Goal: Check status: Check status

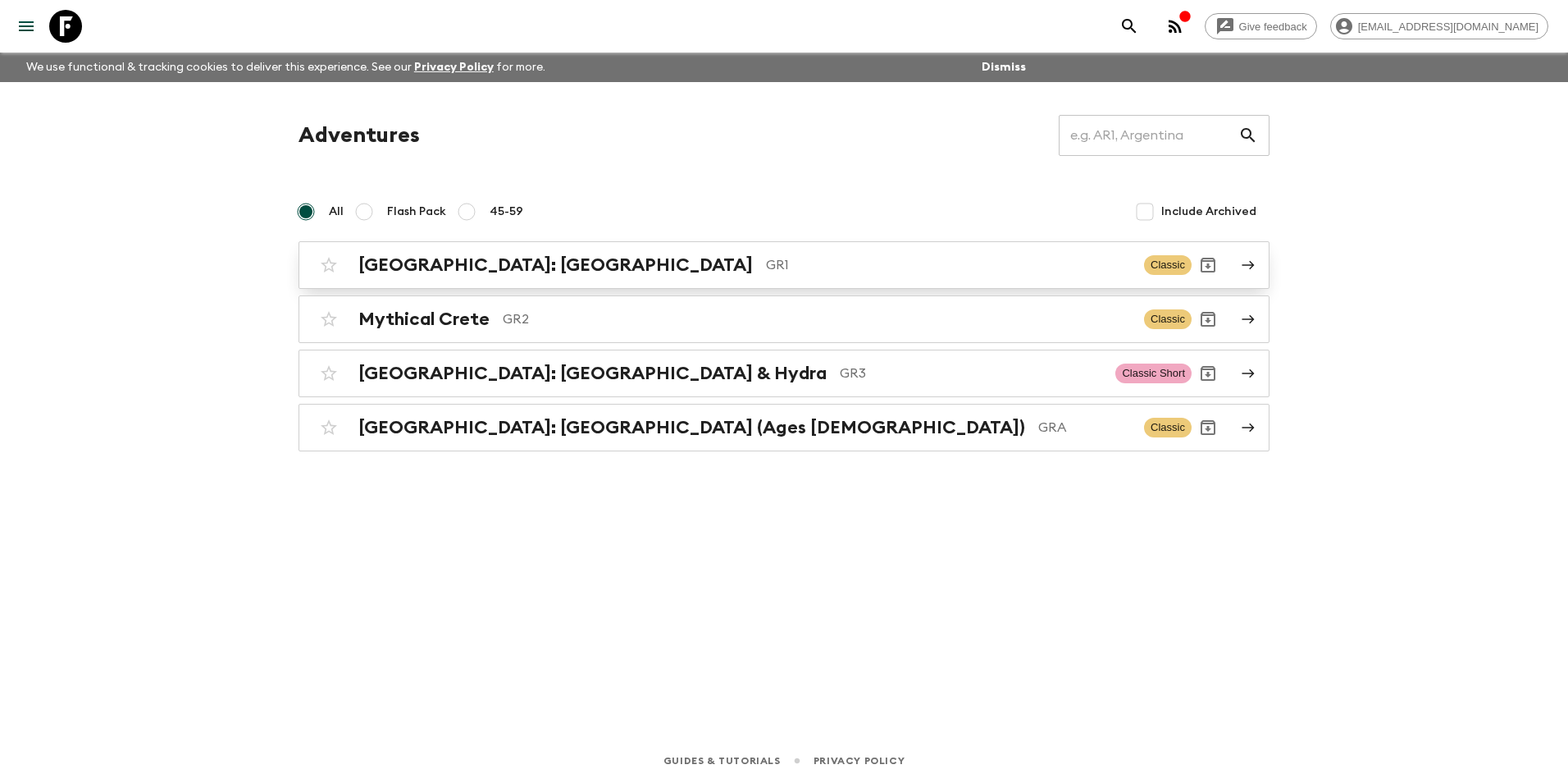
click at [519, 256] on h2 "[GEOGRAPHIC_DATA]: [GEOGRAPHIC_DATA]" at bounding box center [555, 266] width 394 height 22
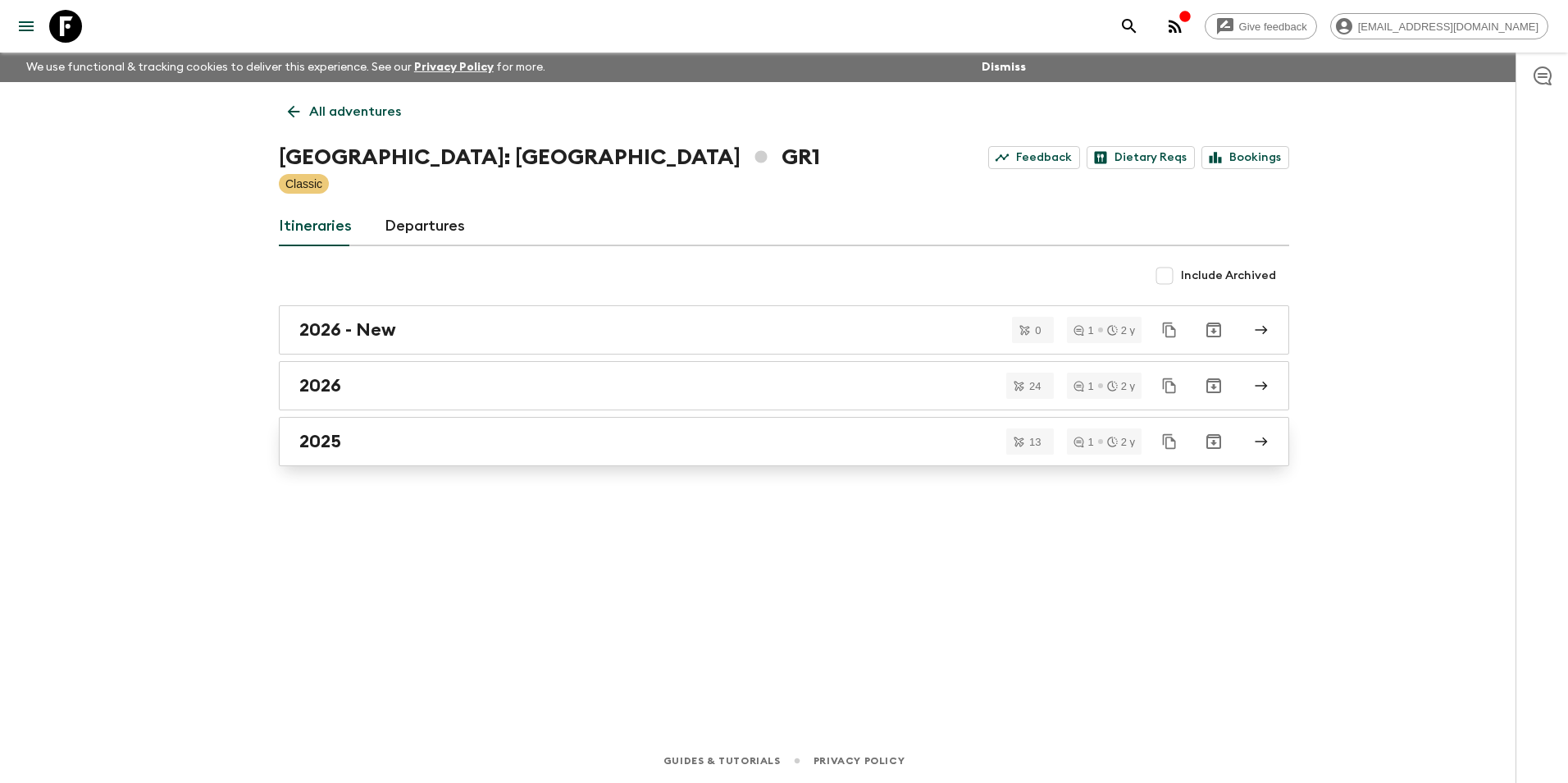
click at [347, 437] on div "2025" at bounding box center [768, 441] width 938 height 22
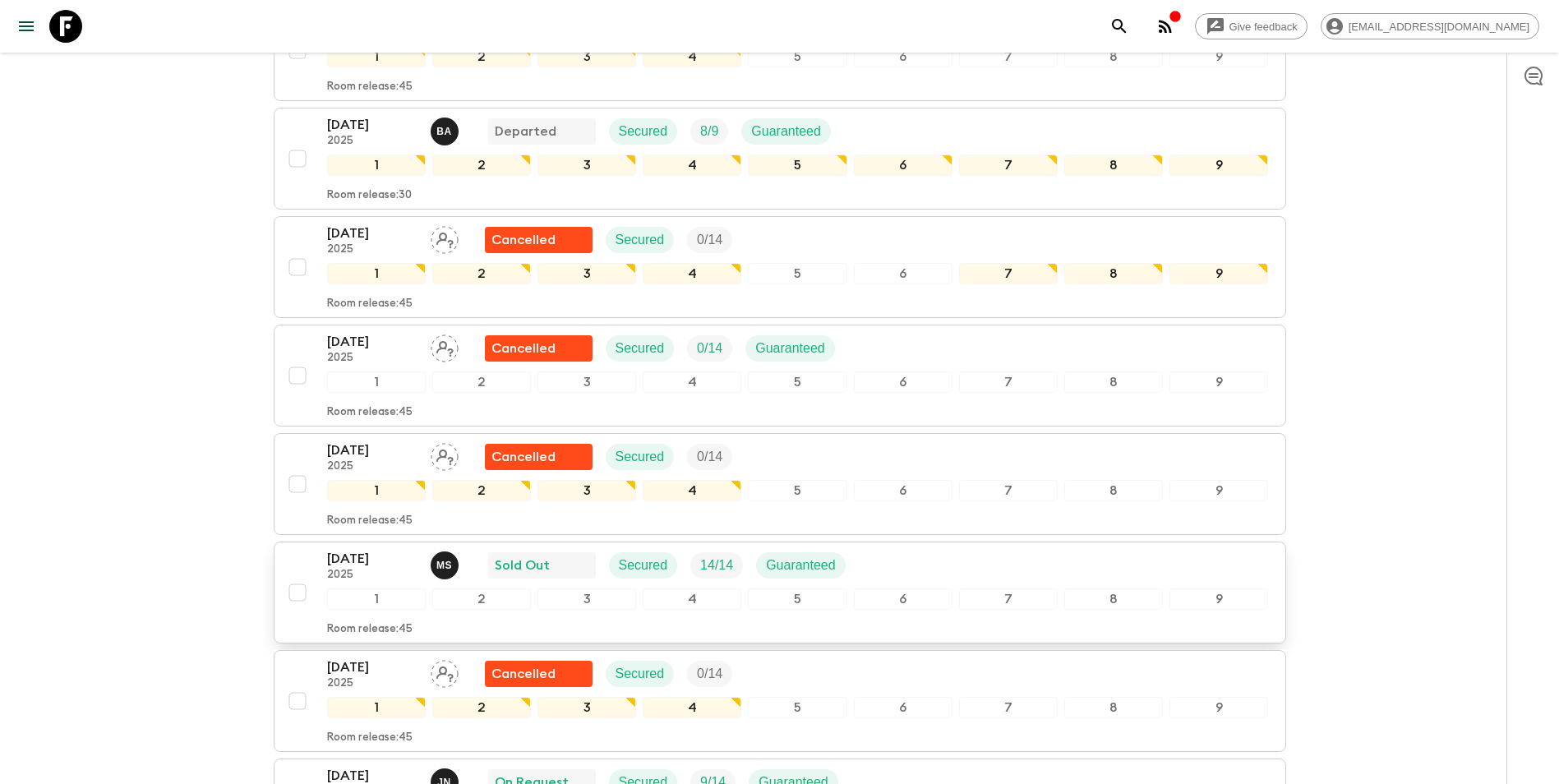
scroll to position [493, 0]
click at [375, 548] on p "[DATE]" at bounding box center [372, 558] width 91 height 20
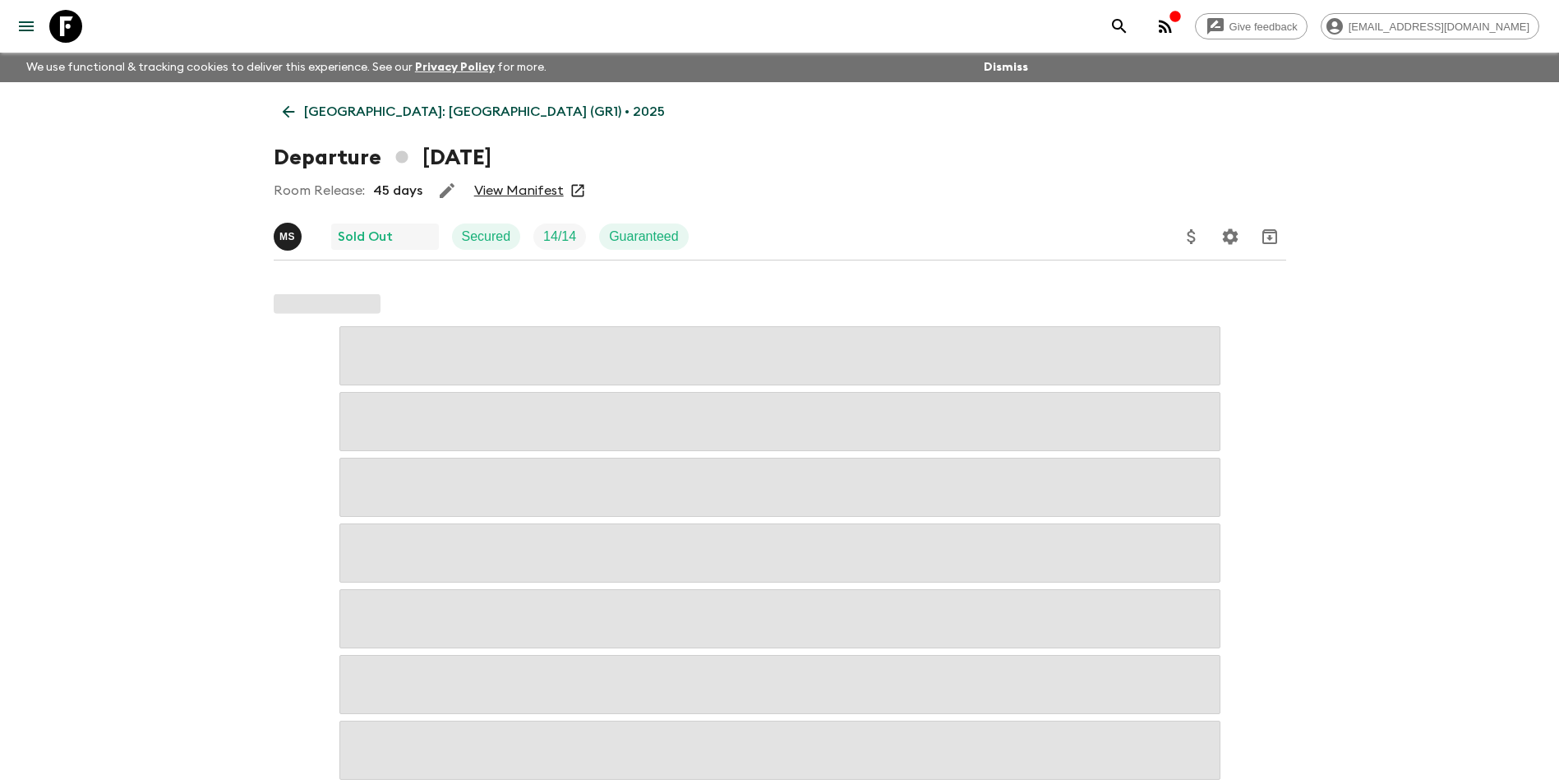
click at [516, 198] on link "View Manifest" at bounding box center [518, 191] width 90 height 16
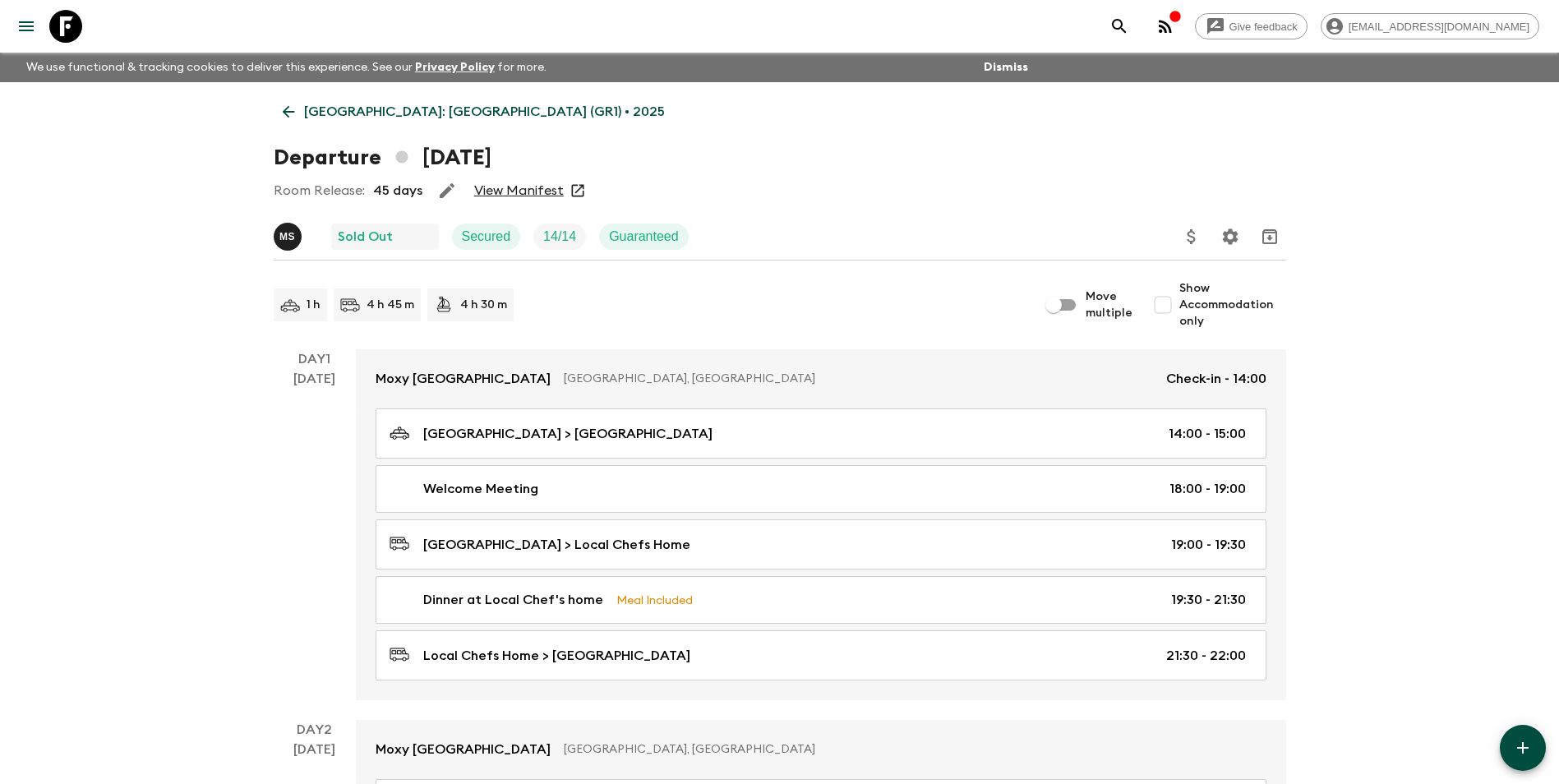
click at [316, 122] on link "[GEOGRAPHIC_DATA]: [GEOGRAPHIC_DATA] (GR1) • 2025" at bounding box center [473, 112] width 400 height 33
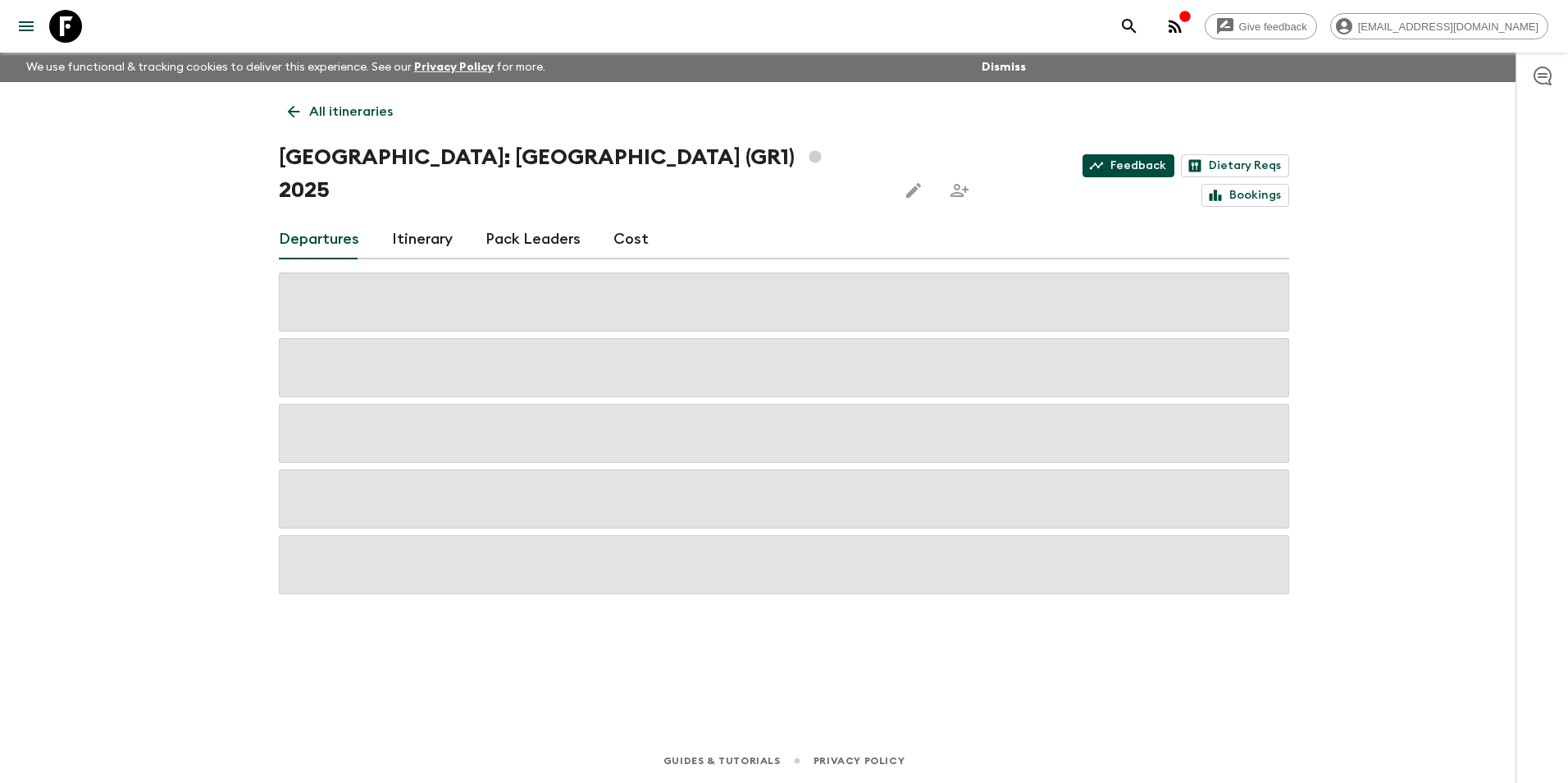
click at [1082, 167] on link "Feedback" at bounding box center [1128, 165] width 91 height 23
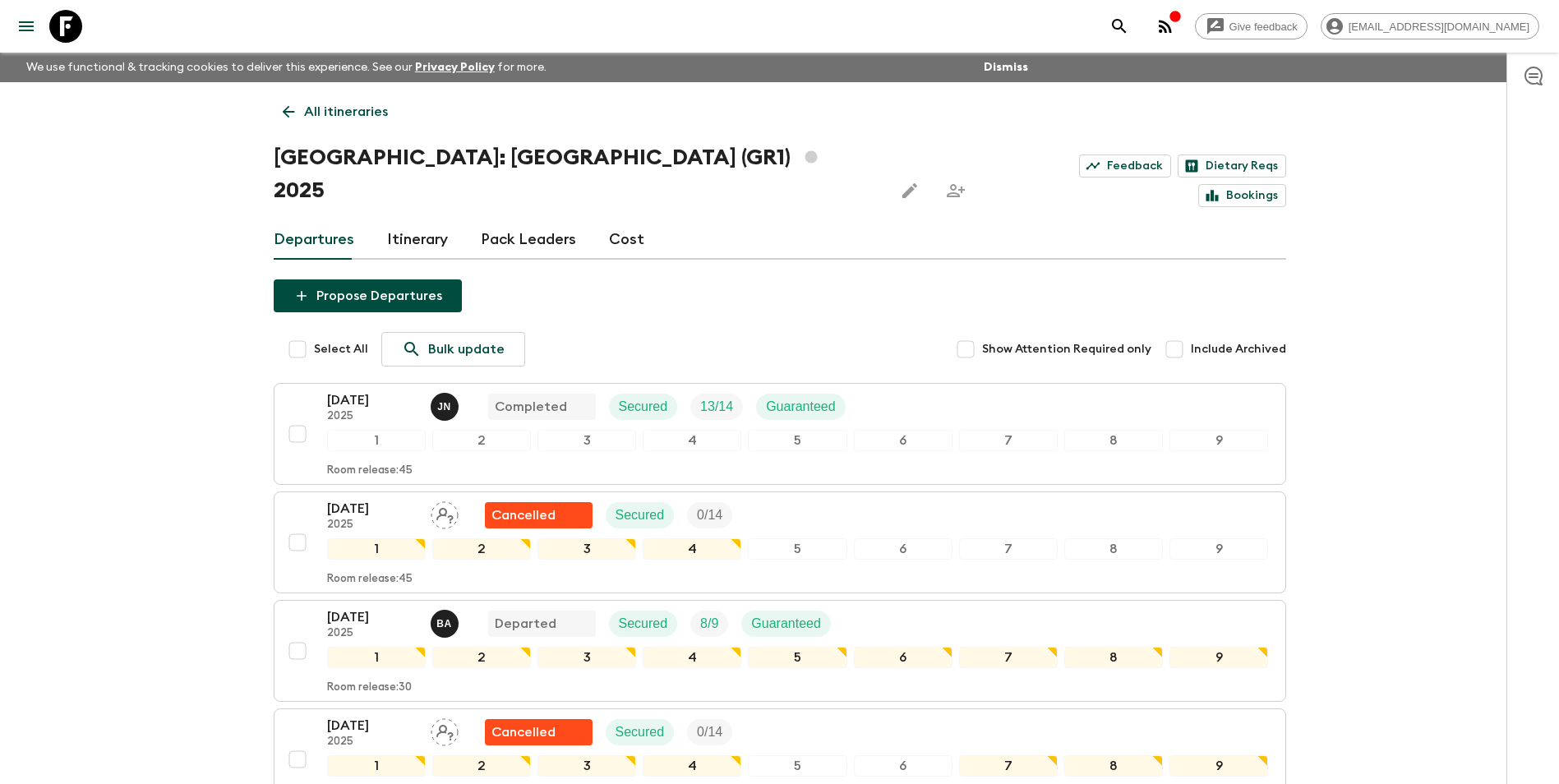
click at [1053, 148] on div "[GEOGRAPHIC_DATA]: [GEOGRAPHIC_DATA] (GR1) 2025 Feedback Dietary Reqs Bookings" at bounding box center [779, 174] width 1012 height 65
click at [1079, 157] on link "Feedback" at bounding box center [1124, 165] width 92 height 23
click at [296, 115] on icon at bounding box center [289, 112] width 18 height 18
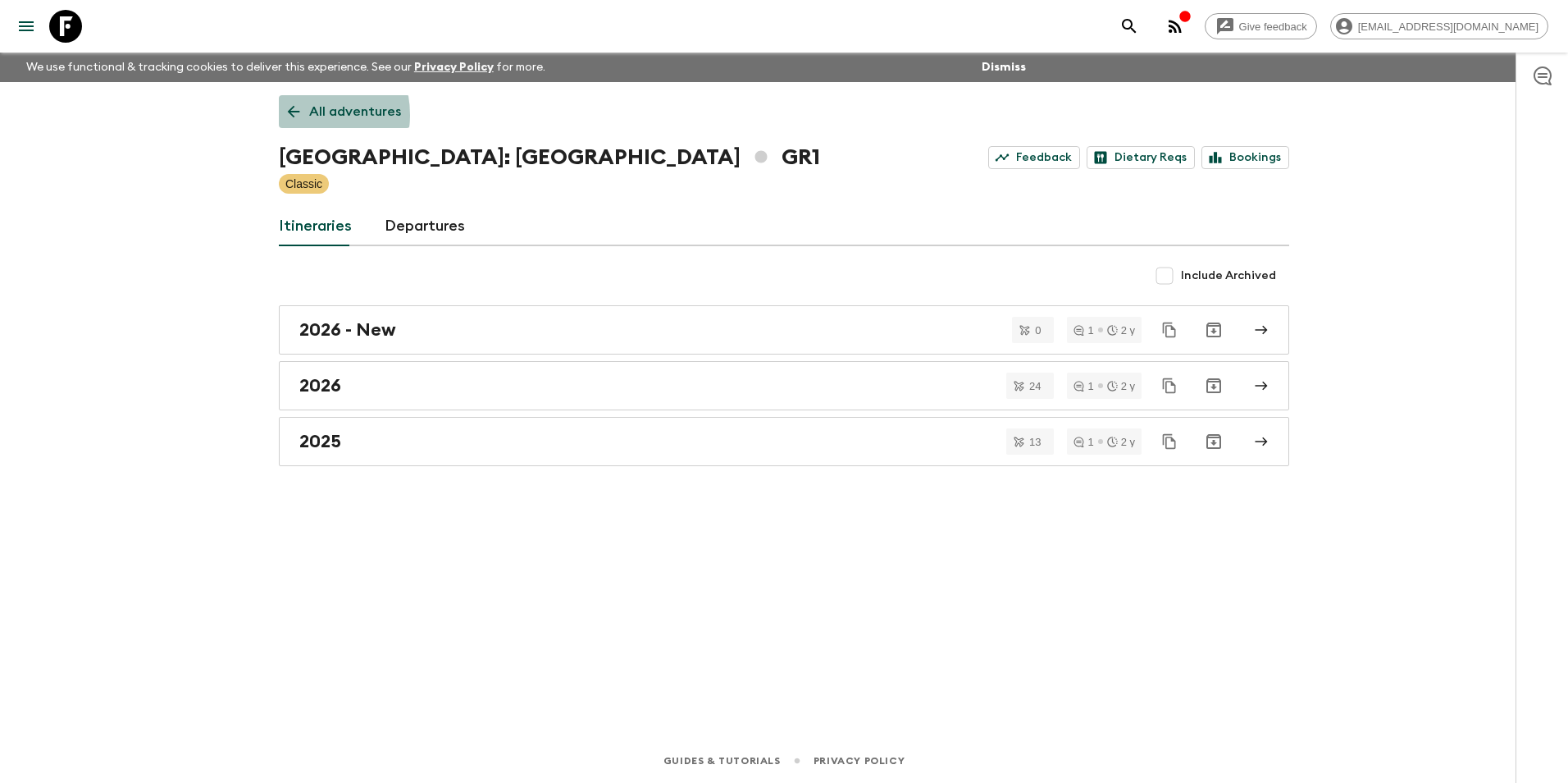
click at [295, 115] on icon at bounding box center [293, 111] width 18 height 18
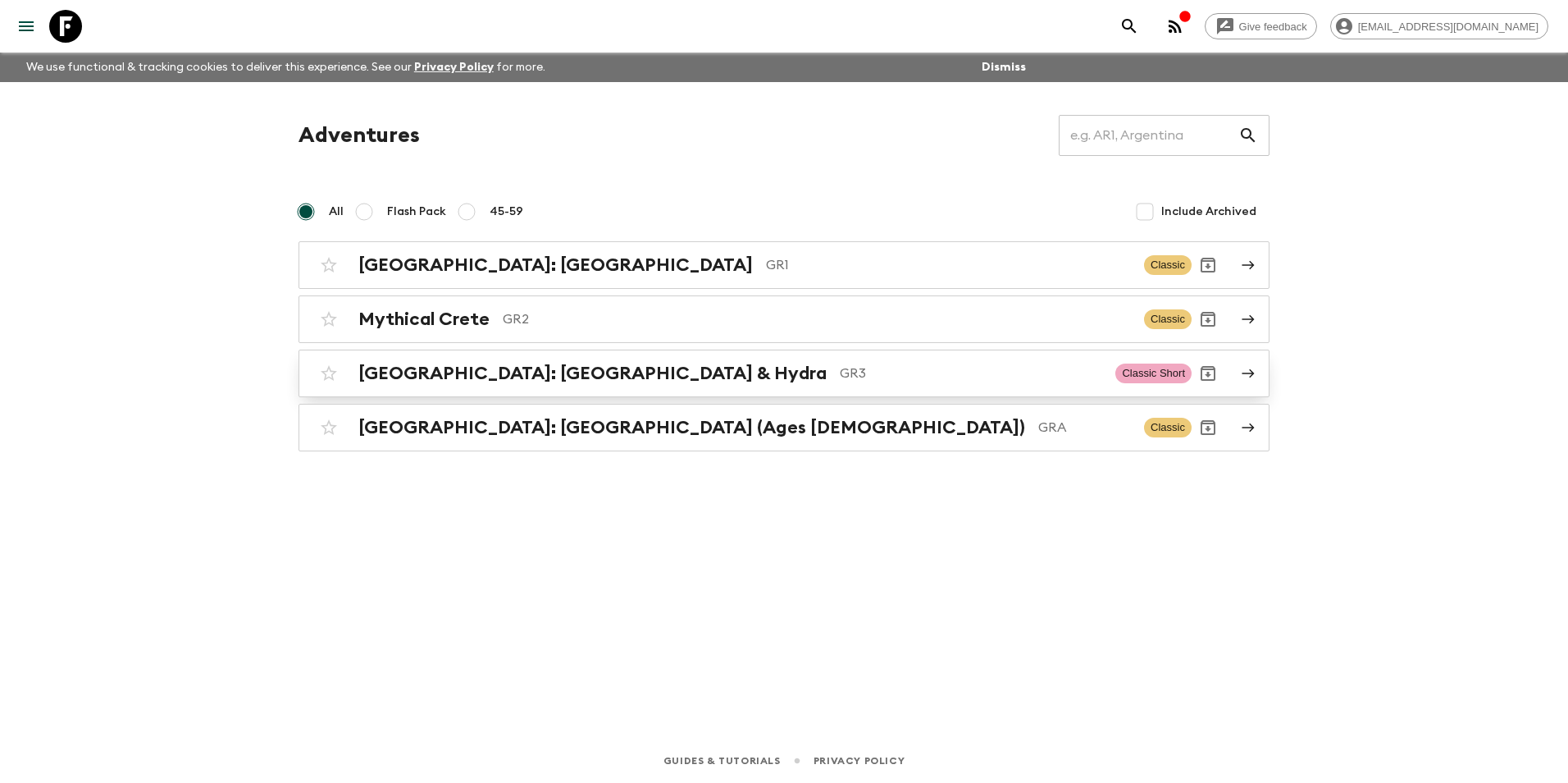
click at [480, 362] on div "[GEOGRAPHIC_DATA]: [GEOGRAPHIC_DATA] & Hydra GR3 Classic Short" at bounding box center [752, 373] width 879 height 33
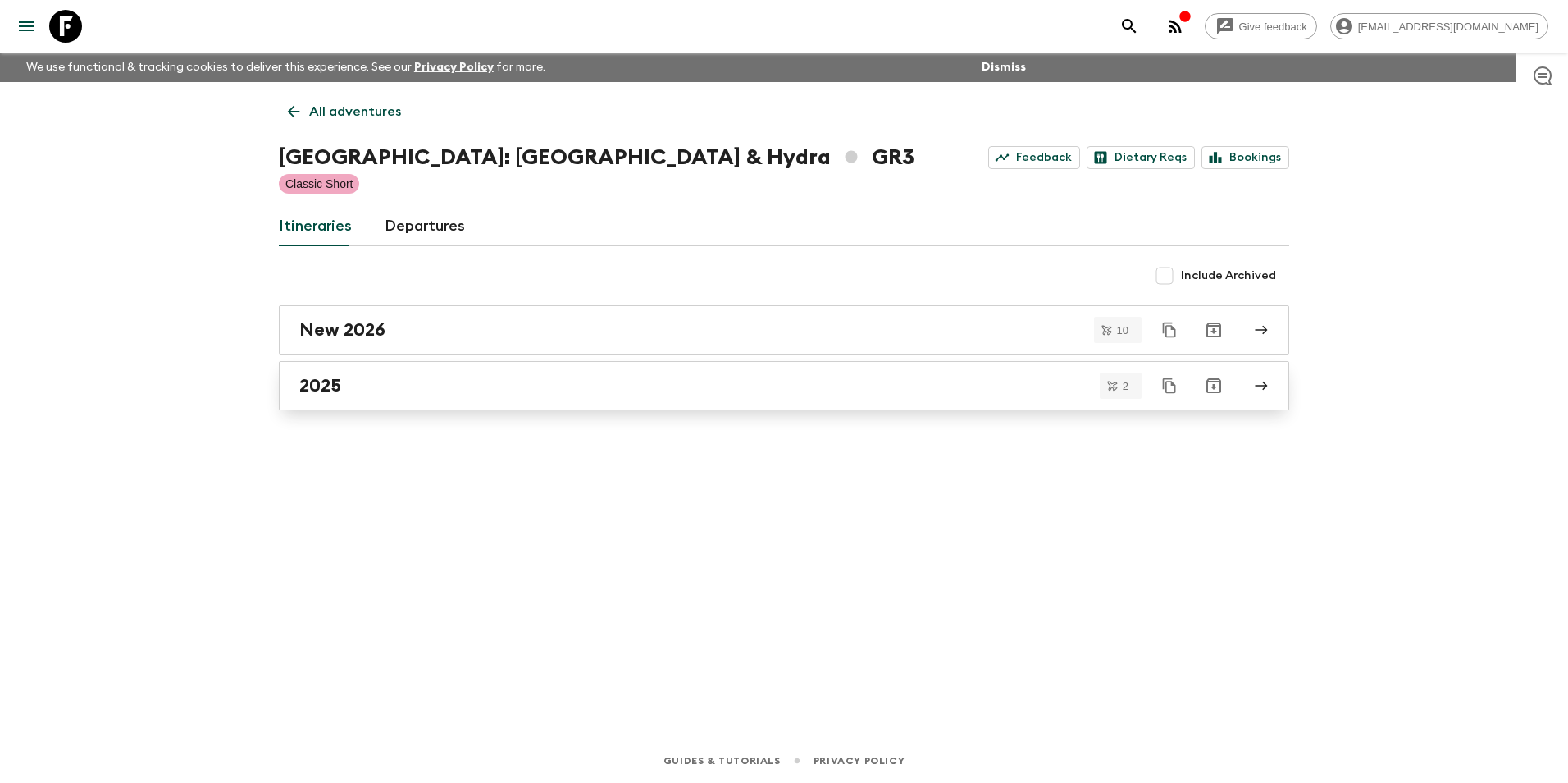
click at [333, 387] on h2 "2025" at bounding box center [320, 386] width 42 height 22
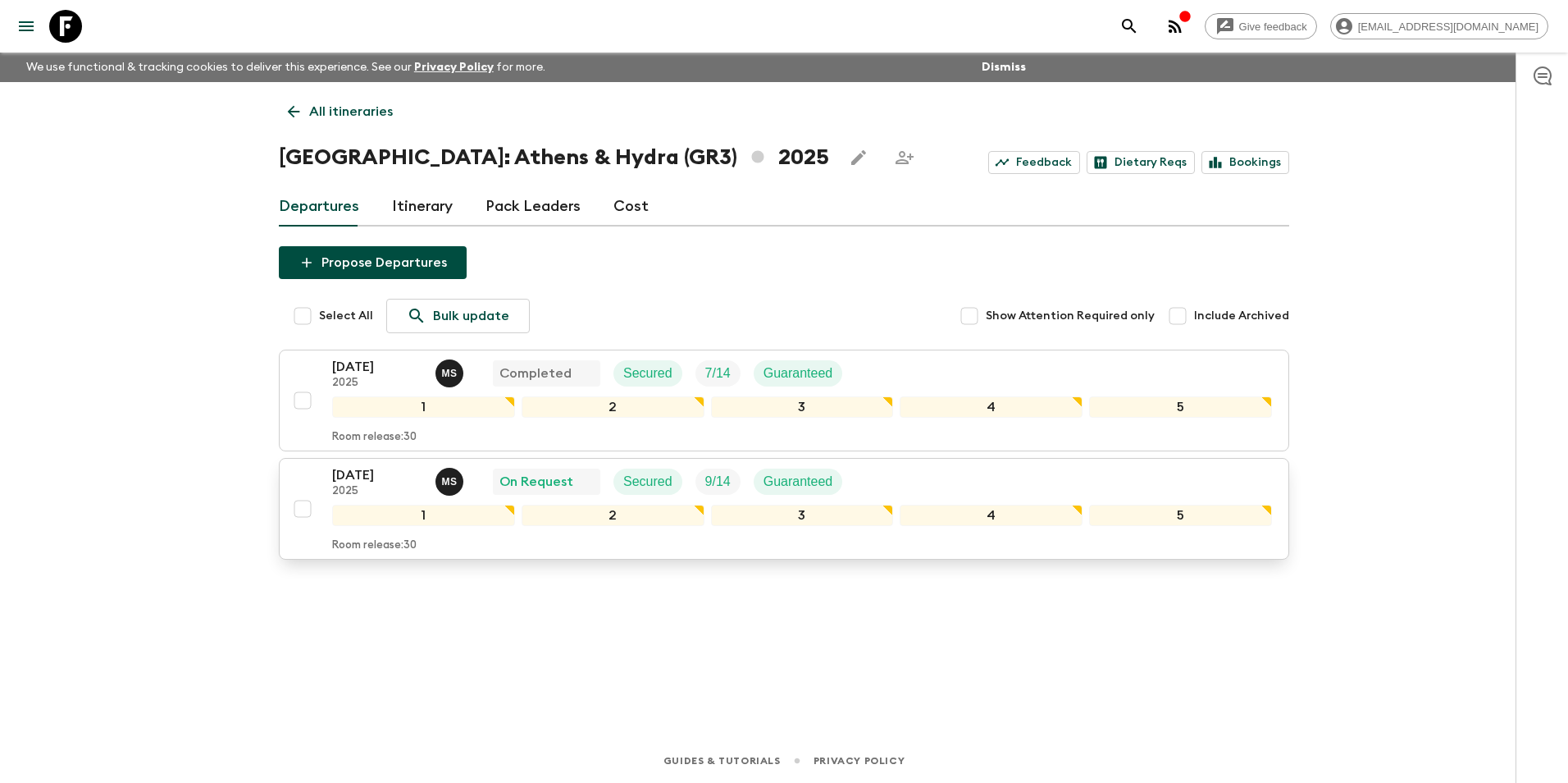
click at [363, 467] on p "[DATE]" at bounding box center [378, 475] width 91 height 20
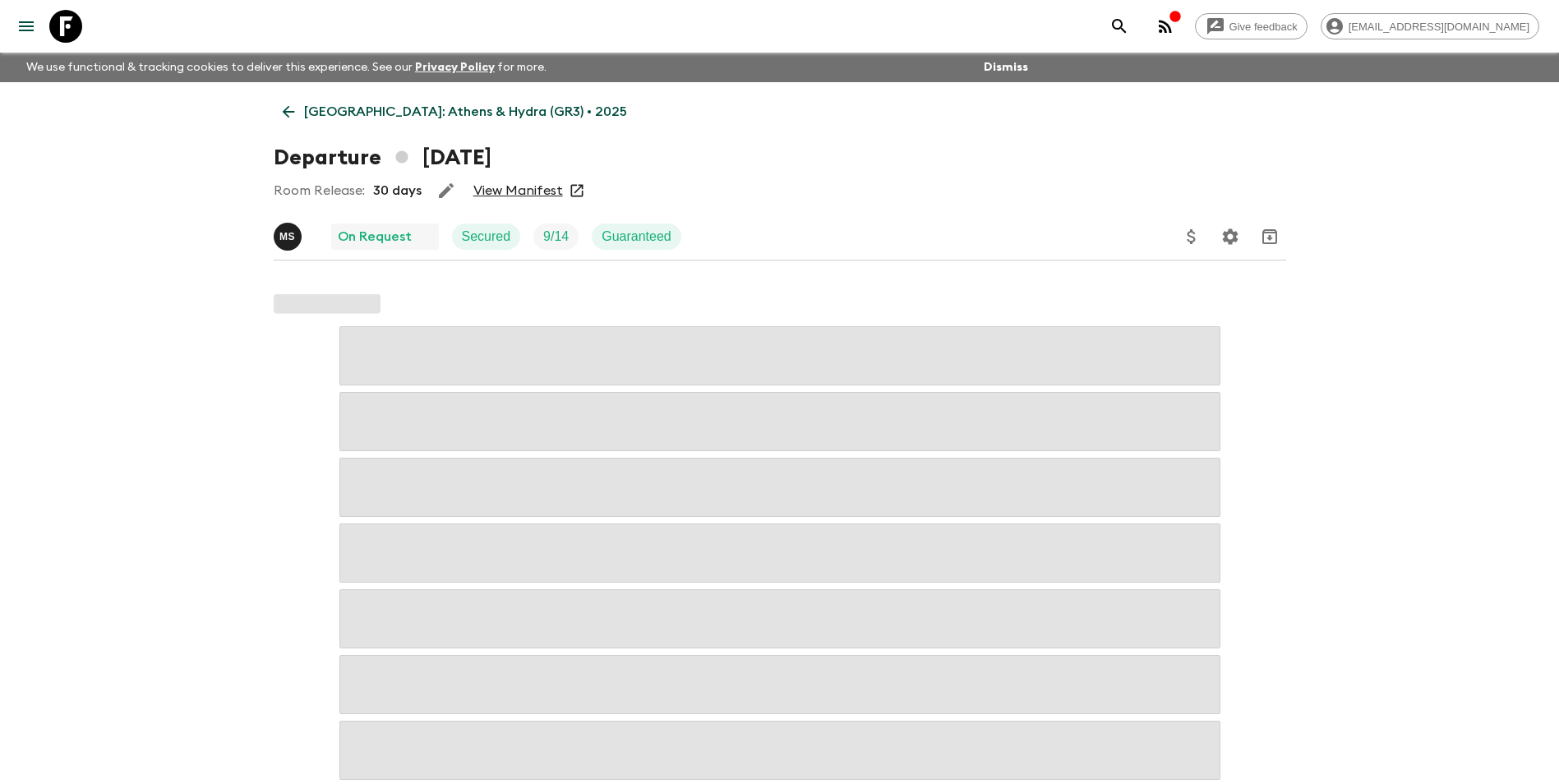
click at [525, 191] on link "View Manifest" at bounding box center [518, 191] width 90 height 16
